Goal: Transaction & Acquisition: Purchase product/service

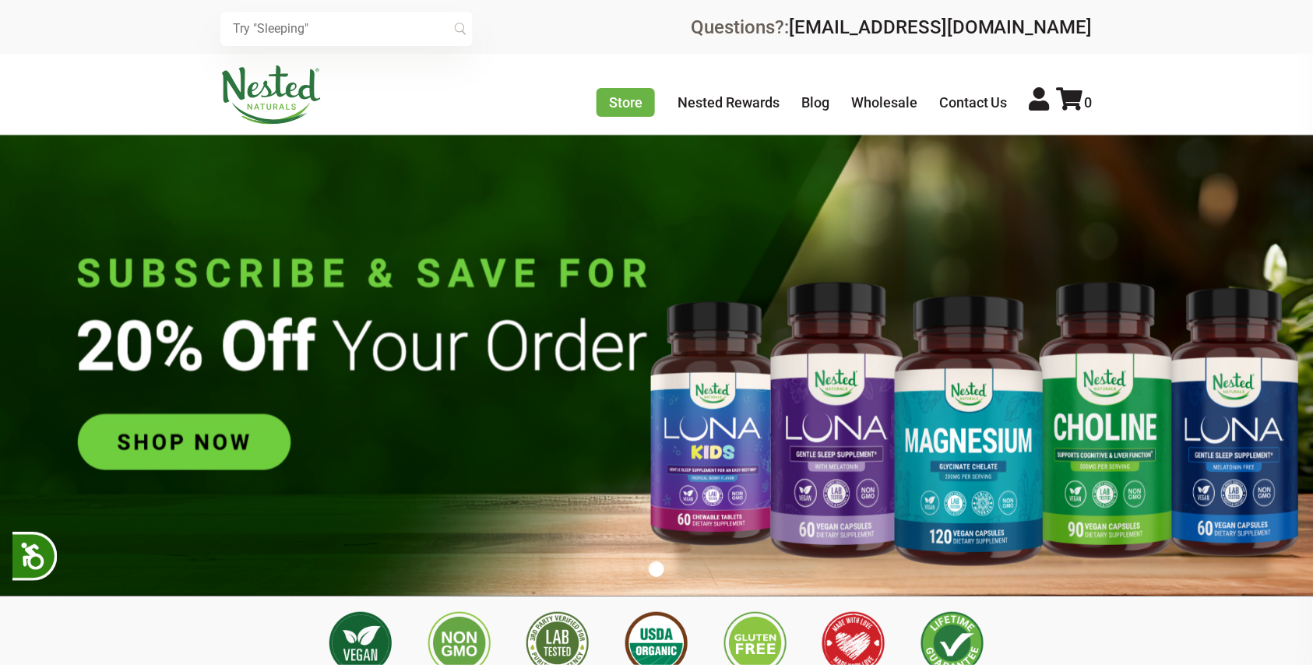
click at [221, 428] on img at bounding box center [657, 365] width 1314 height 461
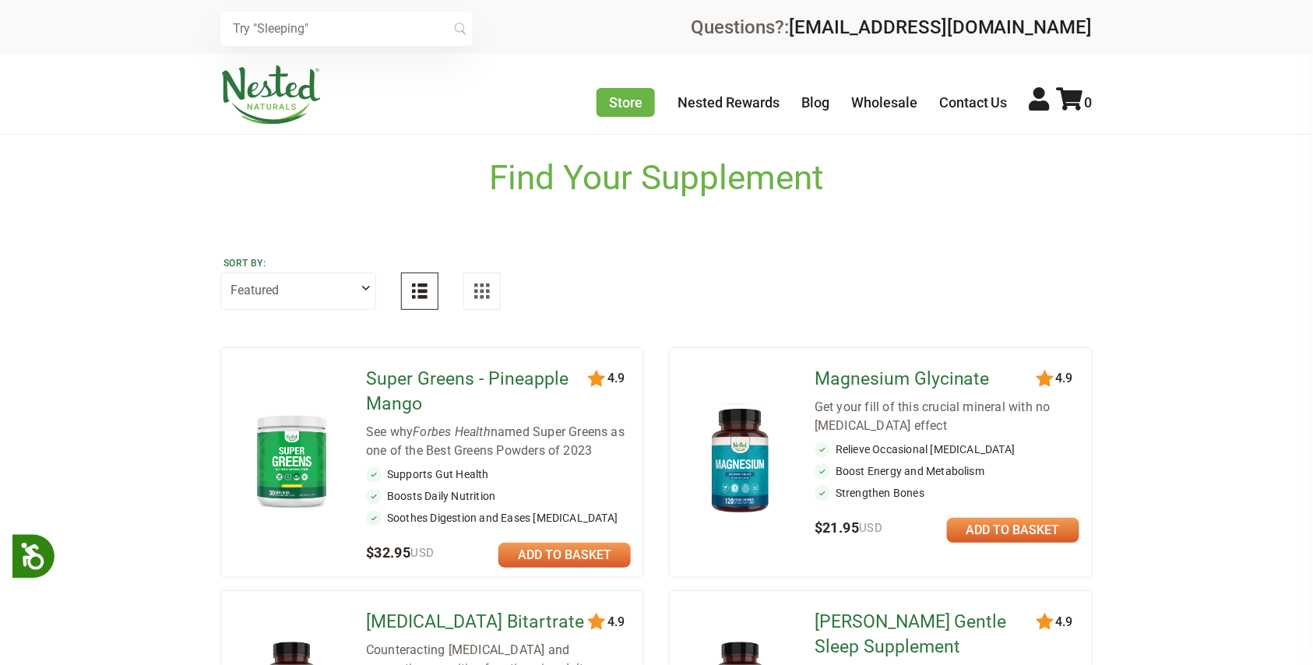
click at [564, 561] on link at bounding box center [564, 555] width 132 height 25
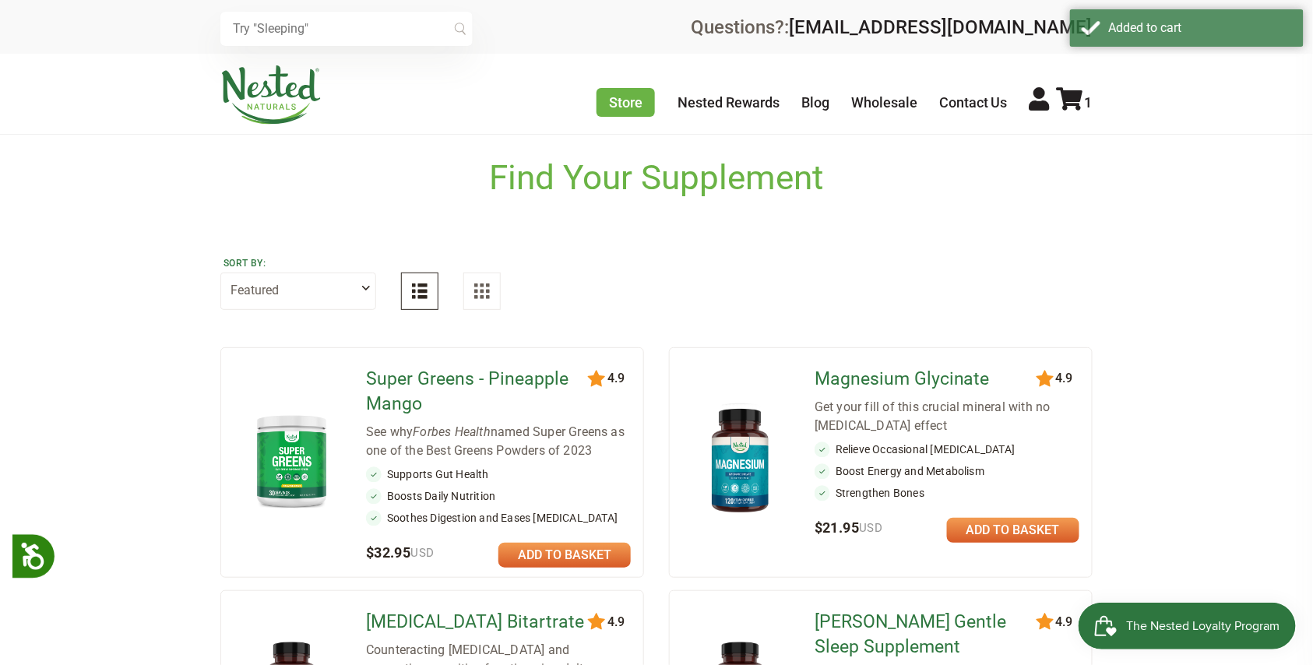
click at [1080, 113] on div "1" at bounding box center [1073, 101] width 40 height 28
click at [1076, 92] on icon at bounding box center [1070, 98] width 26 height 23
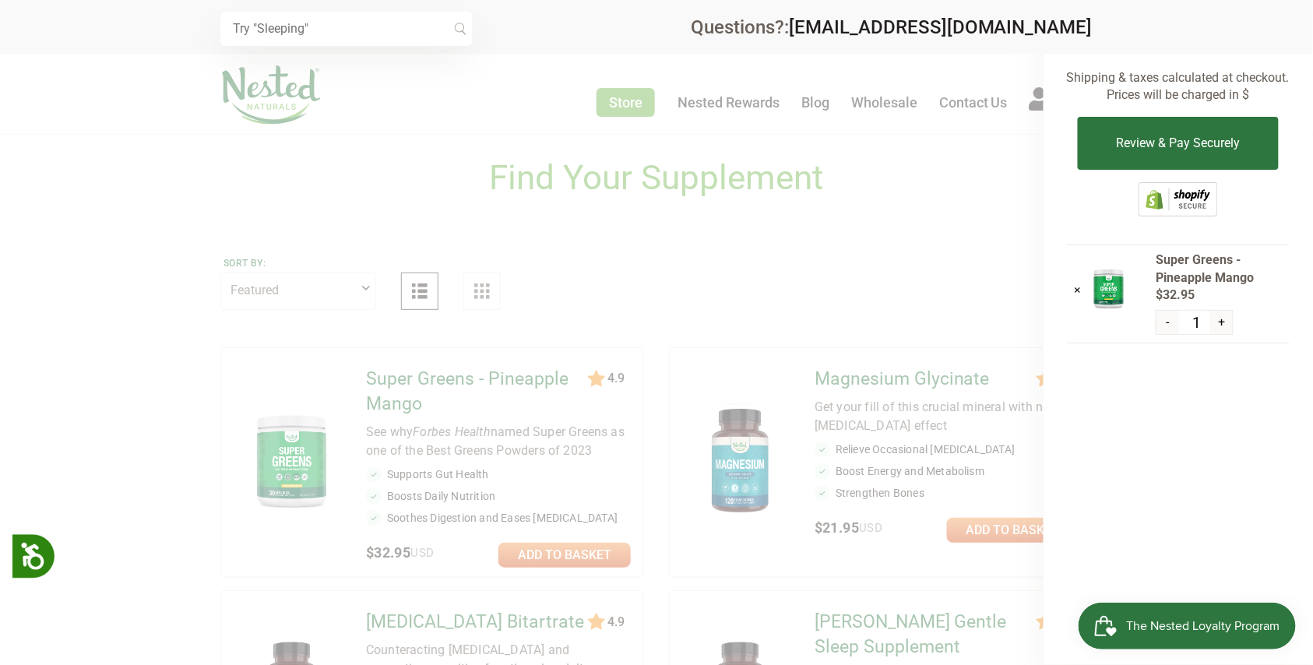
click at [919, 380] on div at bounding box center [656, 332] width 1313 height 665
click at [841, 466] on div at bounding box center [656, 332] width 1313 height 665
drag, startPoint x: 777, startPoint y: 509, endPoint x: 536, endPoint y: 565, distance: 247.9
click at [771, 511] on div at bounding box center [656, 332] width 1313 height 665
click at [536, 565] on div at bounding box center [656, 332] width 1313 height 665
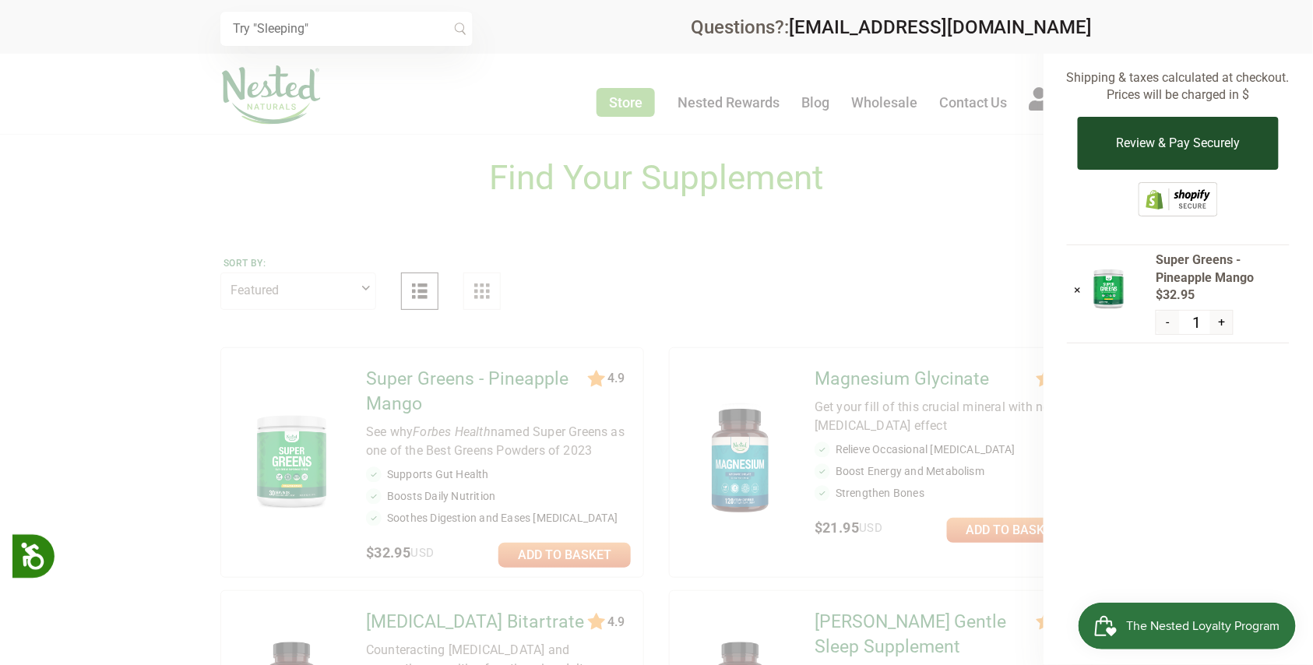
click at [1170, 144] on button "Review & Pay Securely" at bounding box center [1178, 143] width 200 height 53
